Goal: Task Accomplishment & Management: Use online tool/utility

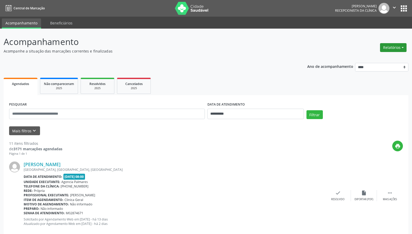
click at [398, 49] on button "Relatórios" at bounding box center [393, 47] width 26 height 9
click at [367, 59] on link "Agendamentos" at bounding box center [379, 58] width 56 height 7
select select "*"
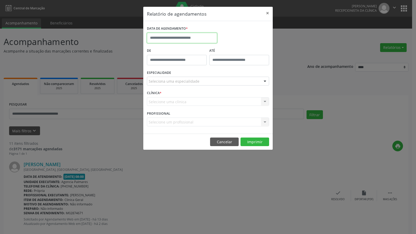
click at [169, 38] on input "text" at bounding box center [182, 38] width 70 height 10
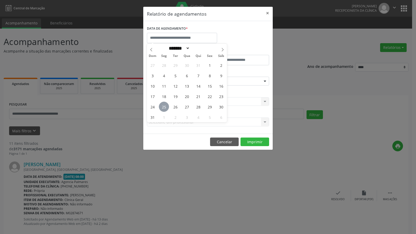
click at [164, 107] on span "25" at bounding box center [164, 107] width 10 height 10
type input "**********"
click at [164, 107] on span "25" at bounding box center [164, 107] width 10 height 10
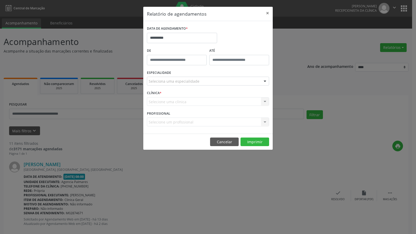
click at [261, 78] on div at bounding box center [265, 81] width 8 height 9
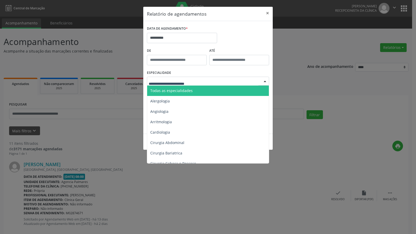
click at [182, 84] on input "text" at bounding box center [204, 83] width 110 height 10
click at [182, 87] on span "Todas as especialidades" at bounding box center [208, 90] width 122 height 10
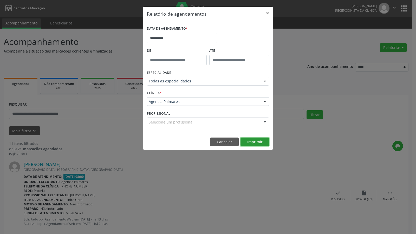
click at [254, 142] on button "Imprimir" at bounding box center [254, 141] width 29 height 9
